Goal: Check status

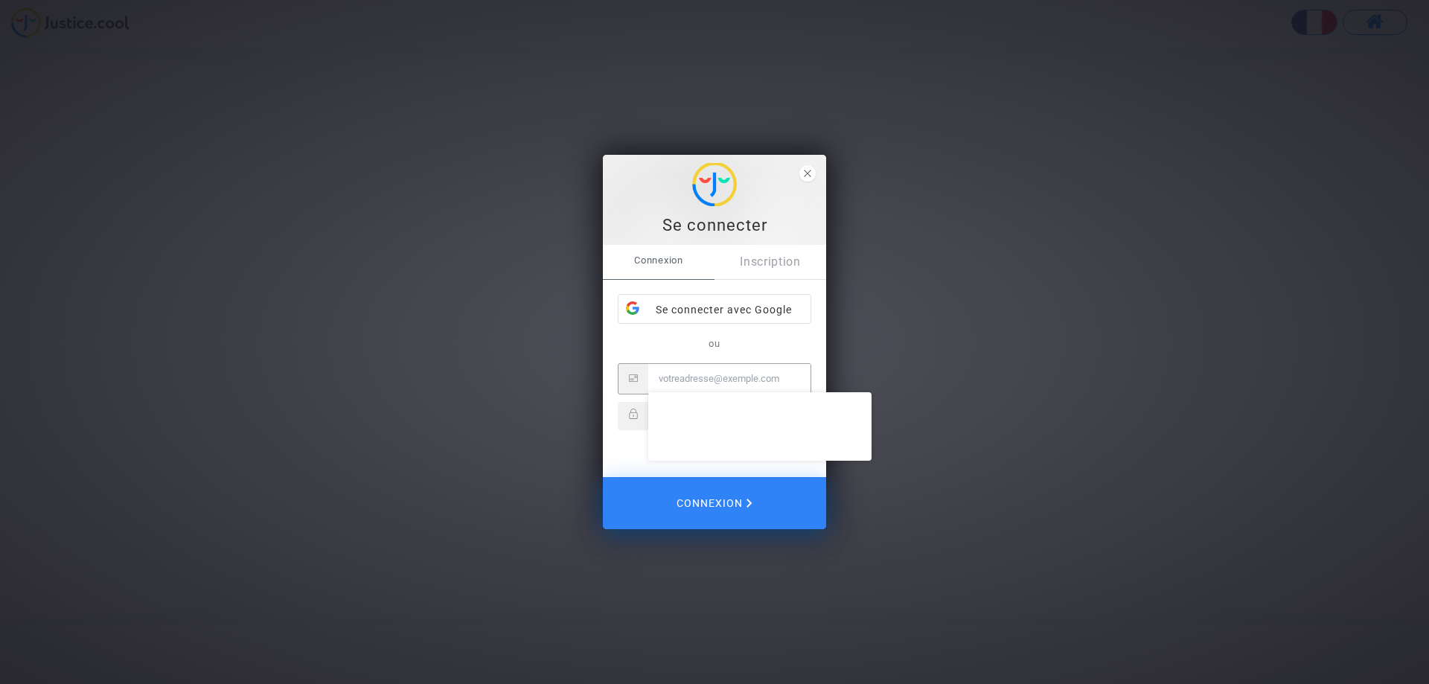
type input "[PERSON_NAME][EMAIL_ADDRESS][DOMAIN_NAME]"
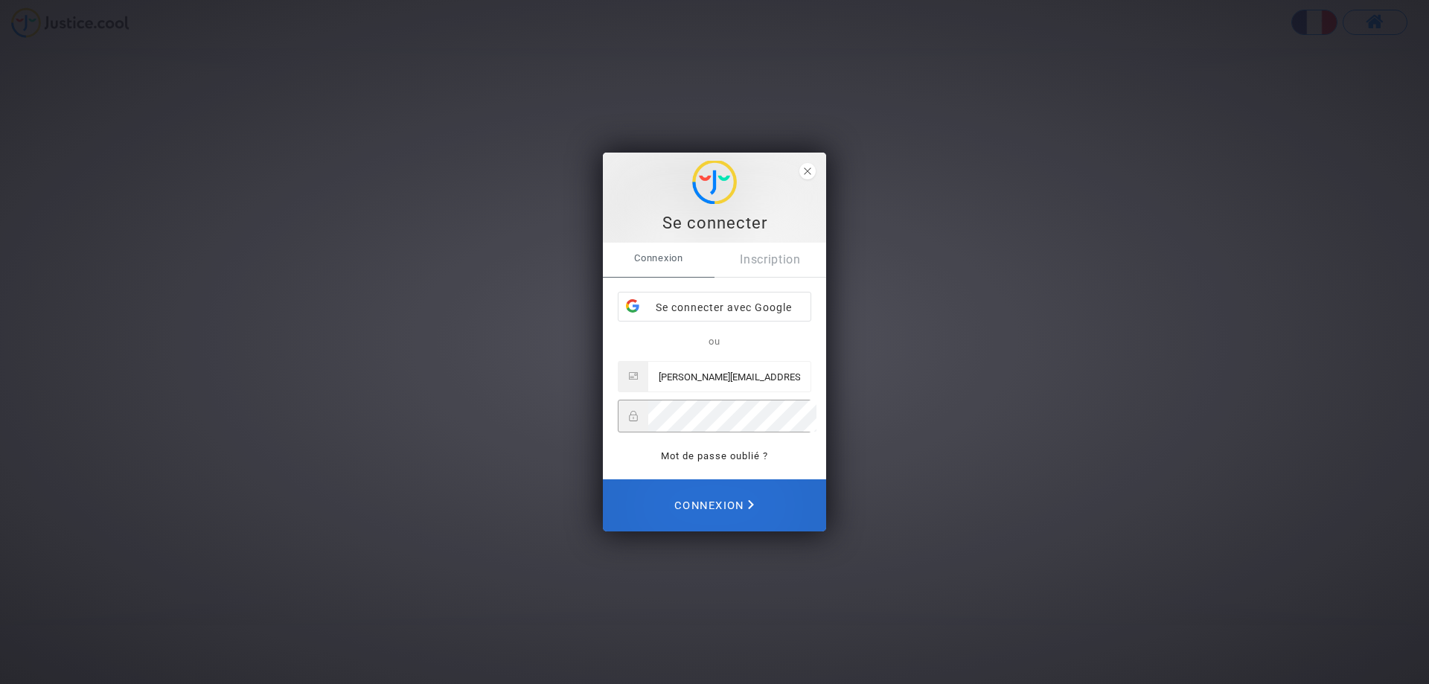
click at [727, 509] on span "Connexion" at bounding box center [714, 505] width 80 height 33
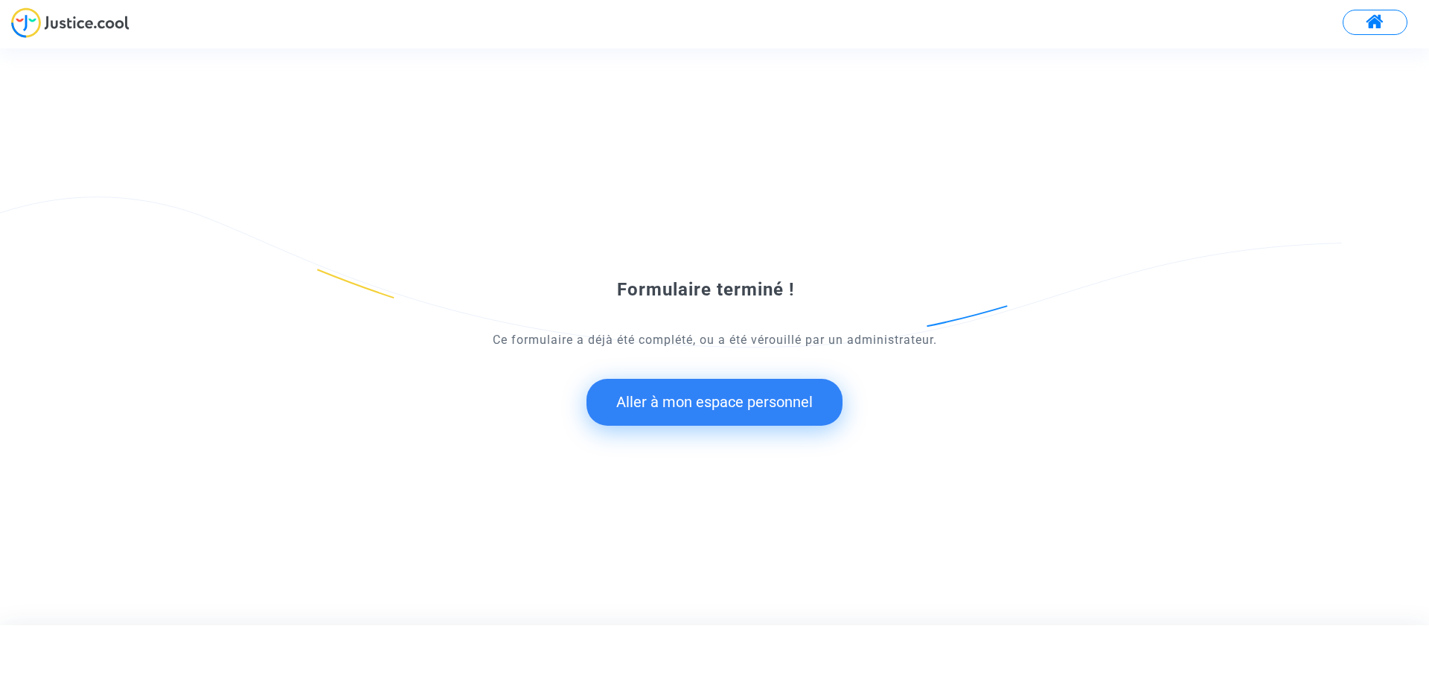
click at [748, 408] on button "Aller à mon espace personnel" at bounding box center [714, 402] width 256 height 46
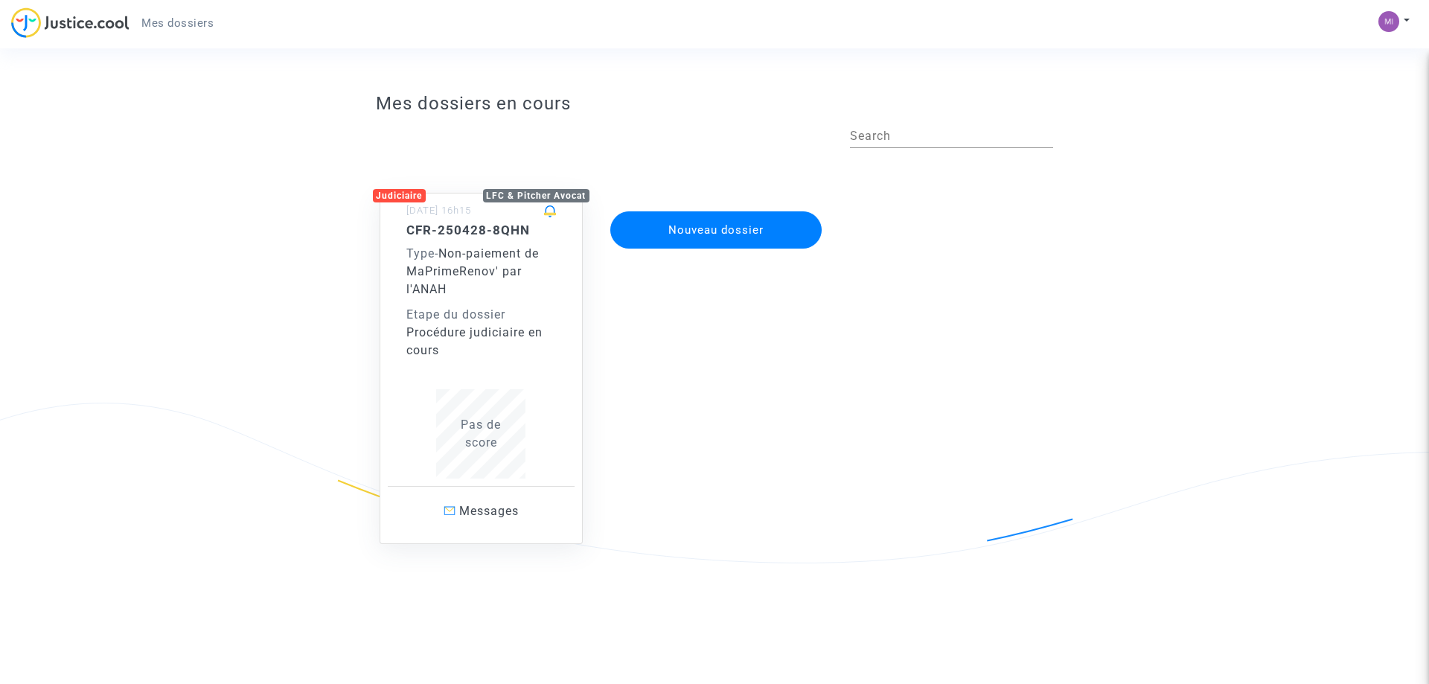
click at [490, 276] on span "Non-paiement de MaPrimeRenov' par l'ANAH" at bounding box center [472, 271] width 132 height 50
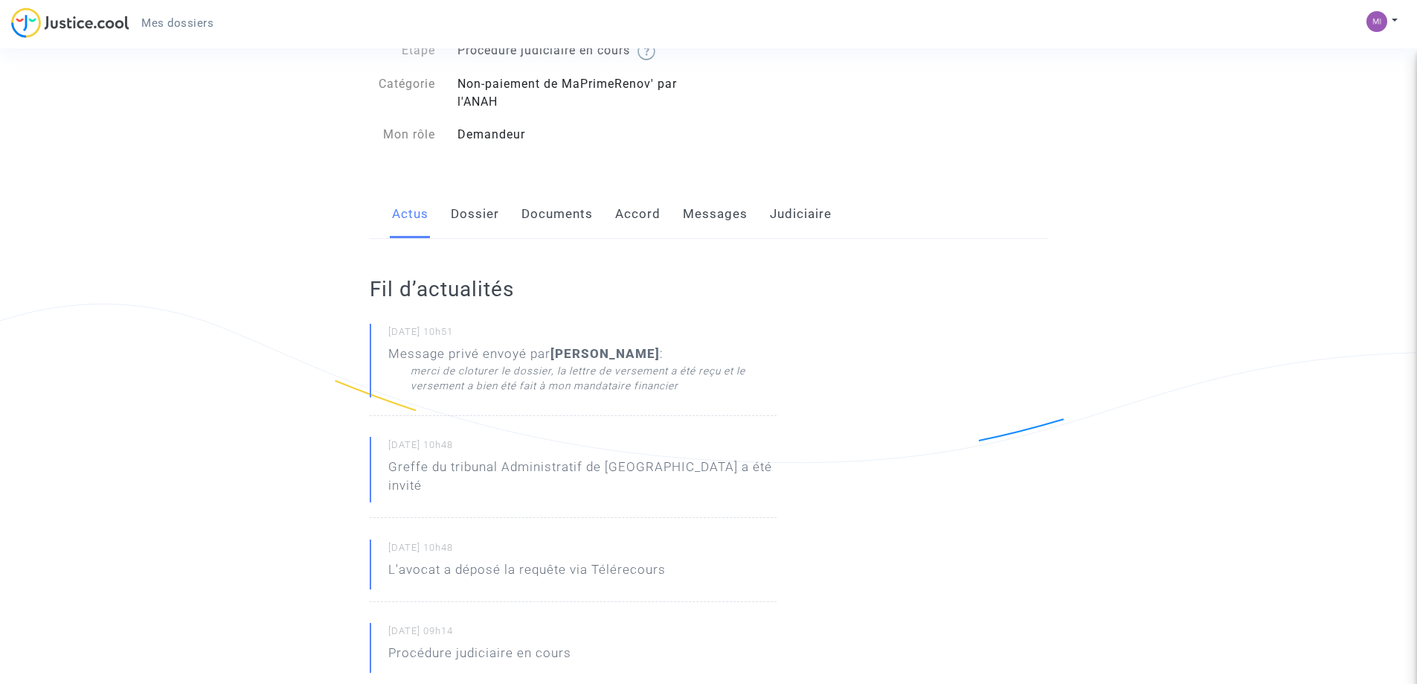
scroll to position [74, 0]
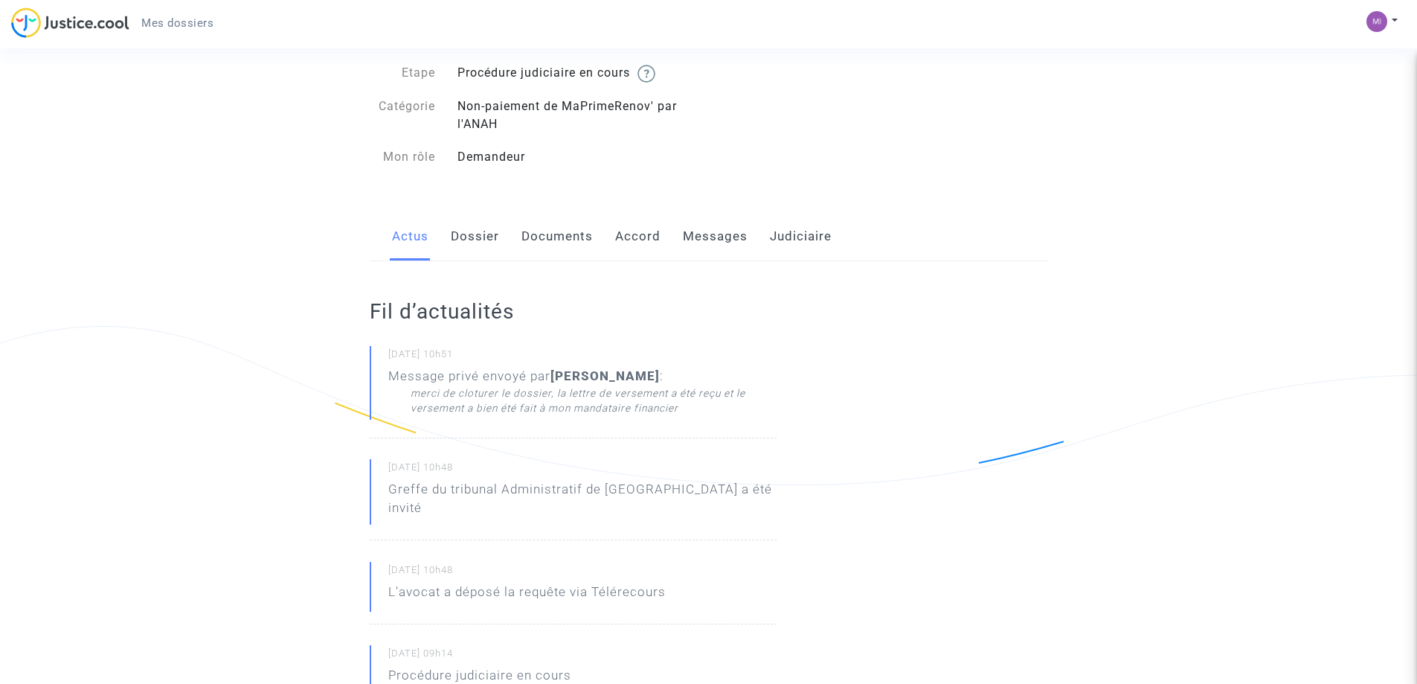
click at [482, 240] on link "Dossier" at bounding box center [475, 236] width 48 height 49
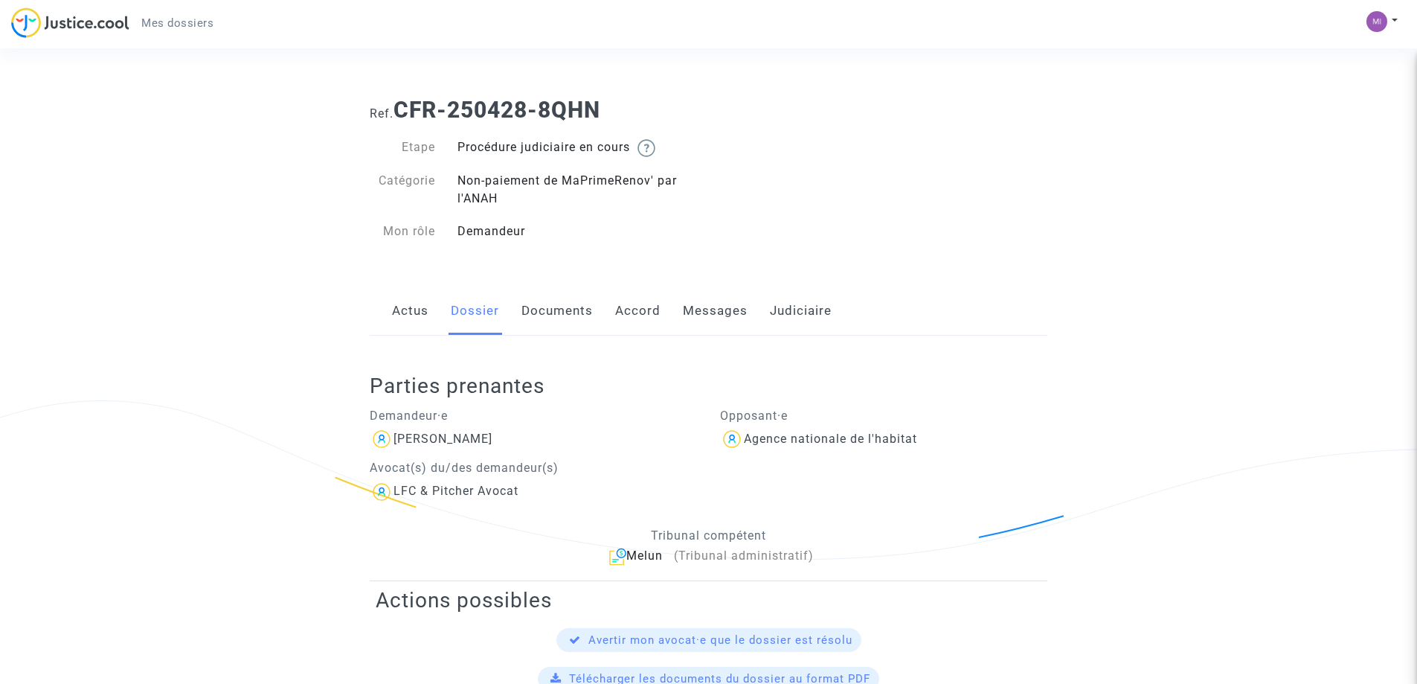
click at [562, 306] on link "Documents" at bounding box center [557, 310] width 71 height 49
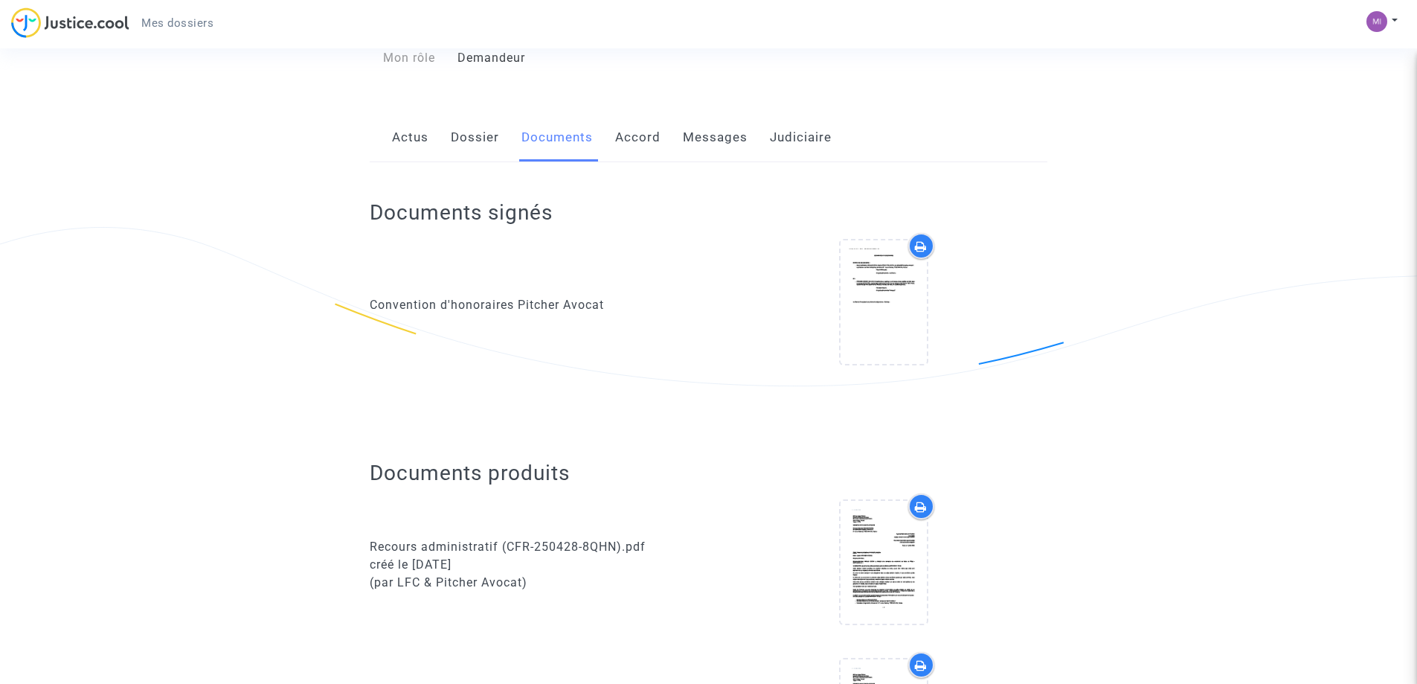
scroll to position [298, 0]
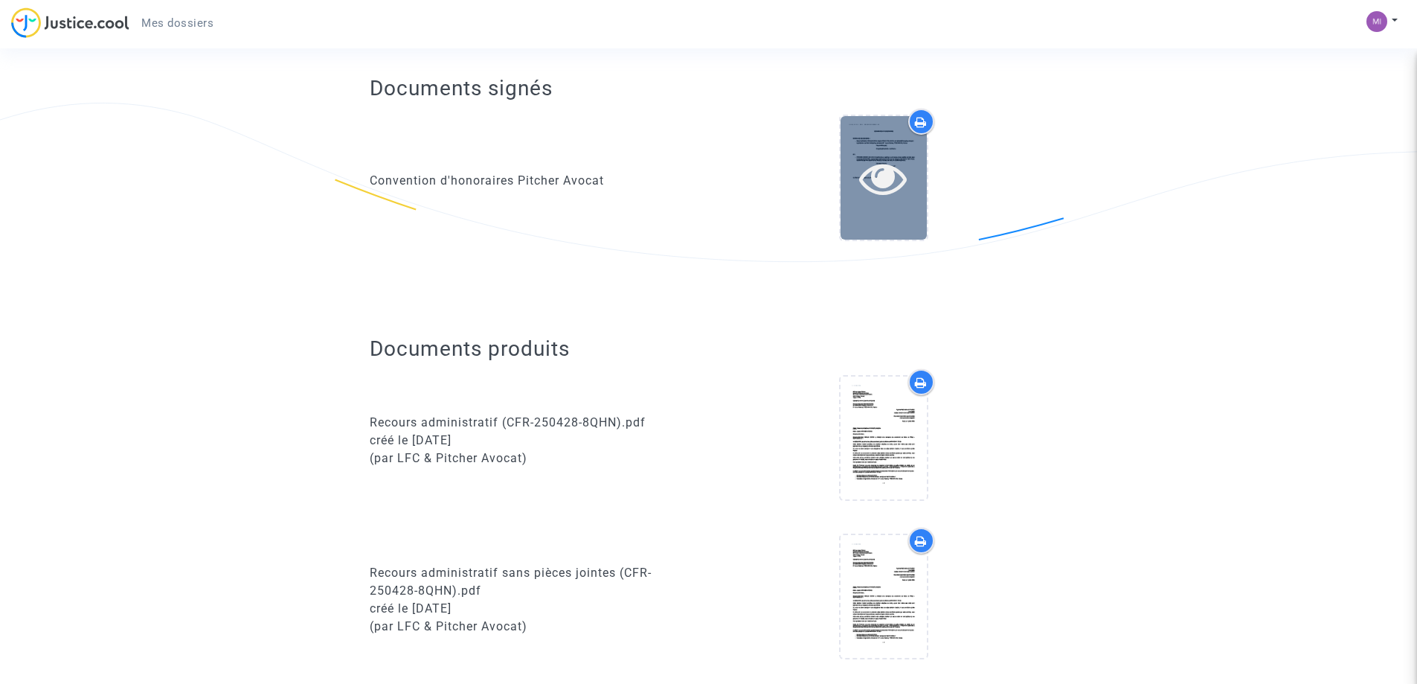
click at [907, 148] on div at bounding box center [884, 177] width 86 height 123
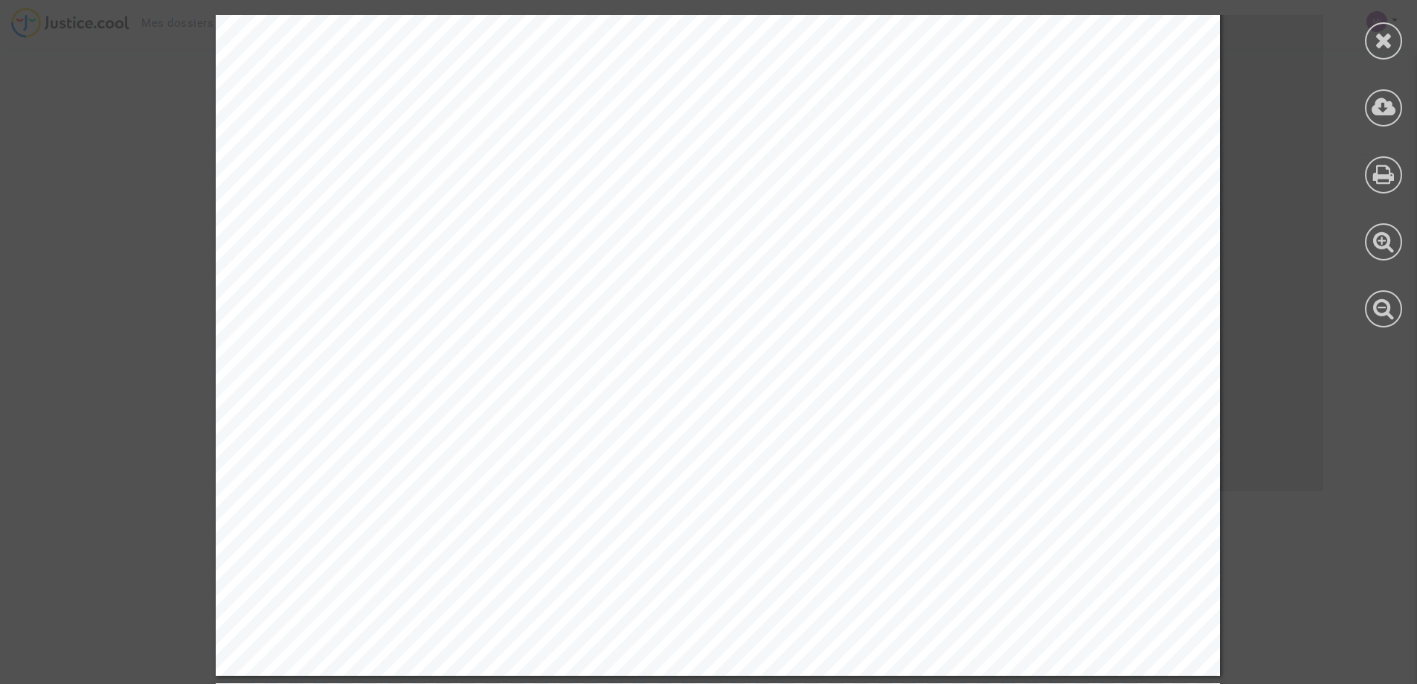
scroll to position [7769, 0]
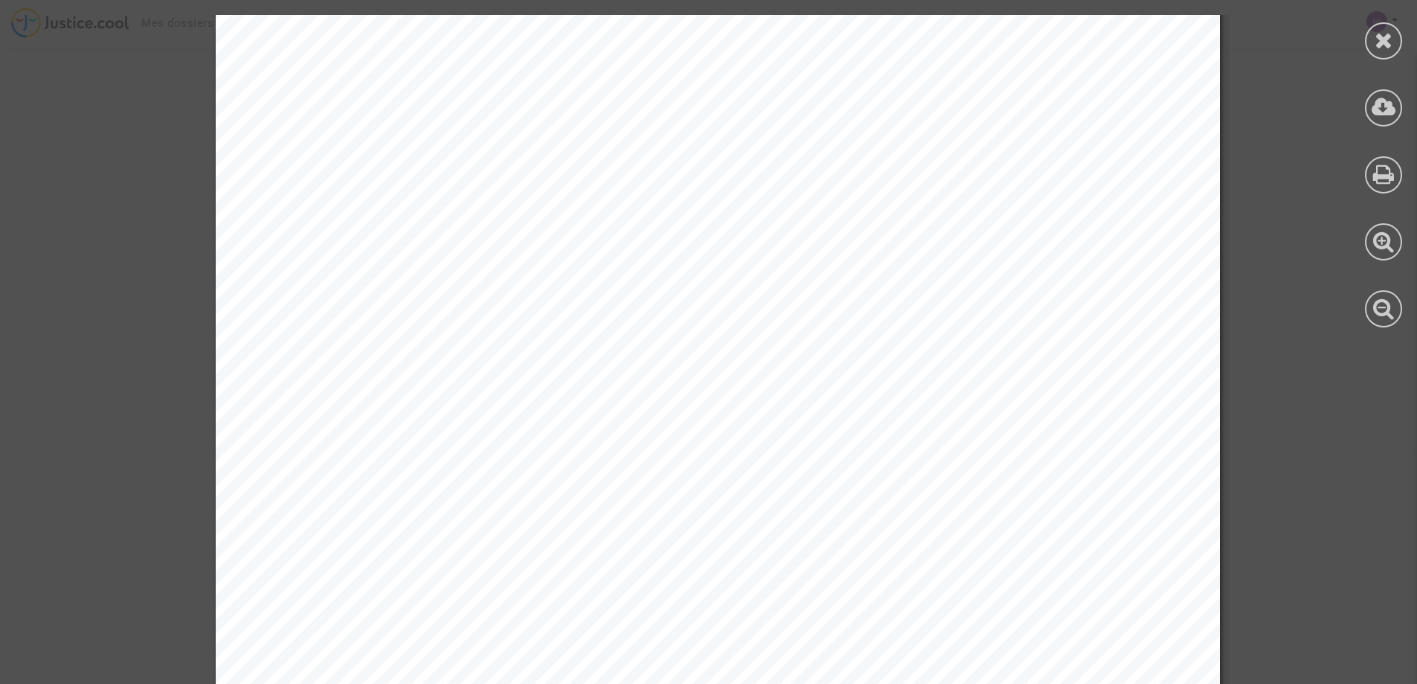
scroll to position [3156, 0]
